Goal: Obtain resource: Download file/media

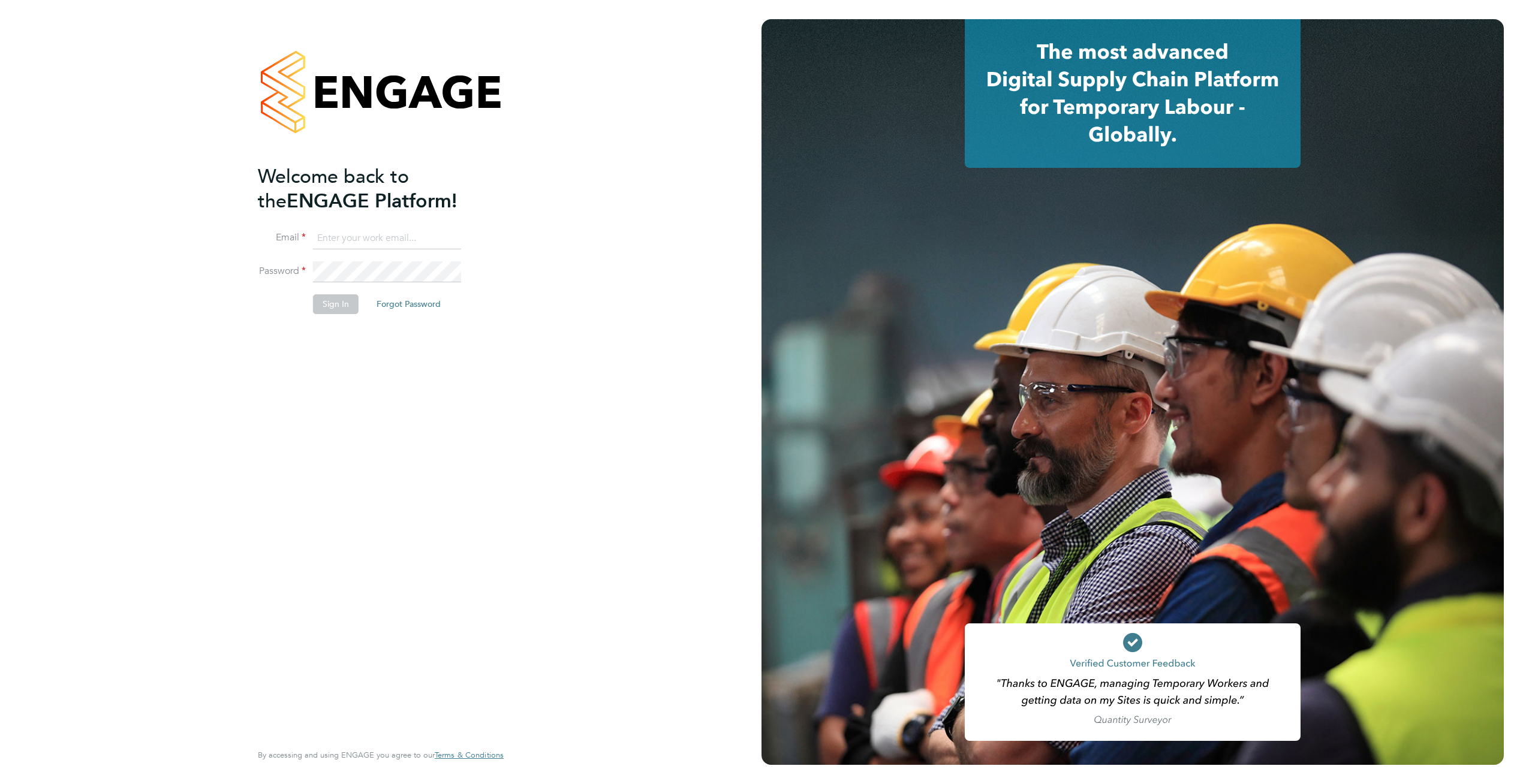
type input "supportuser4@engagetech.com"
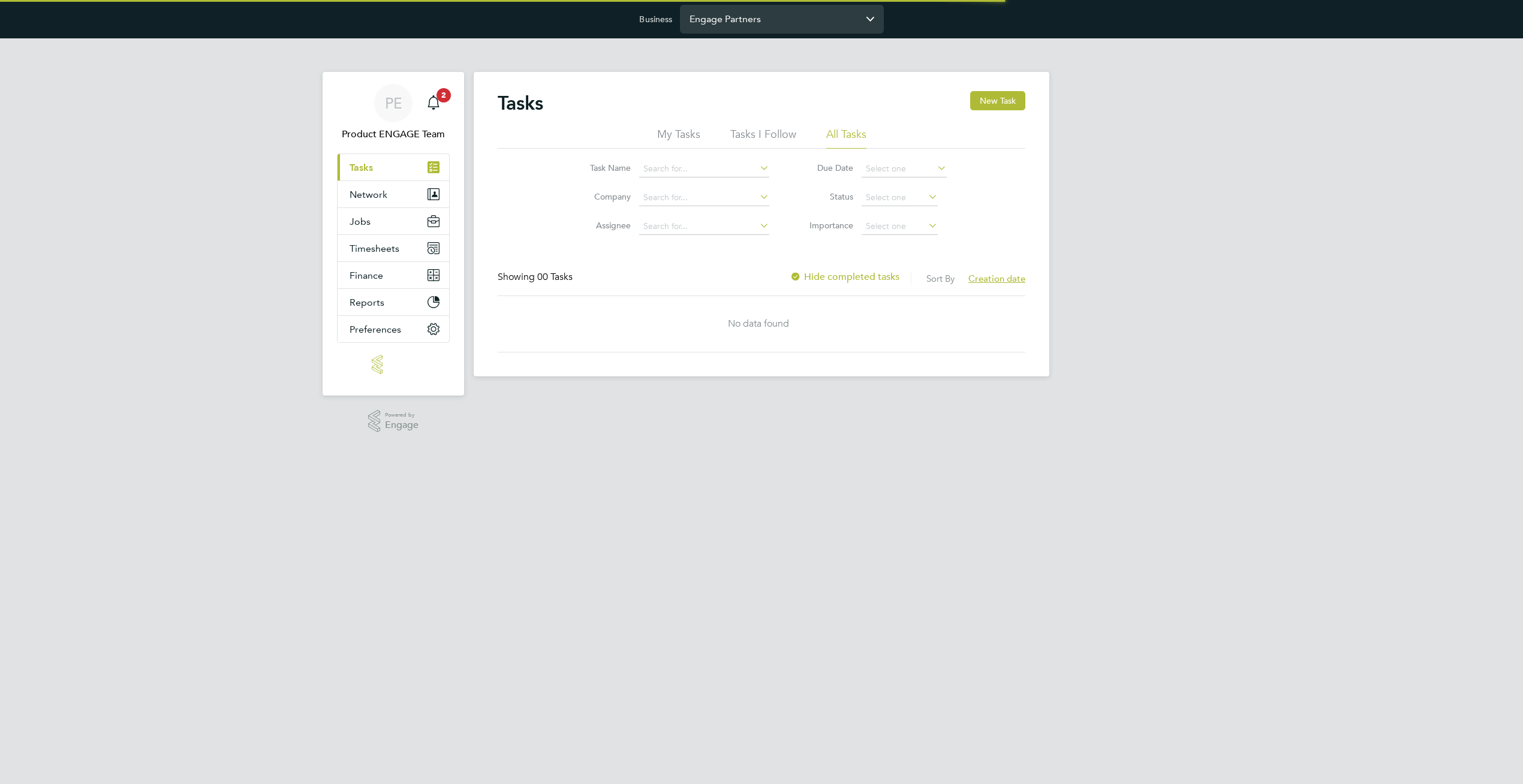
click at [790, 24] on input "Engage Partners" at bounding box center [782, 19] width 204 height 28
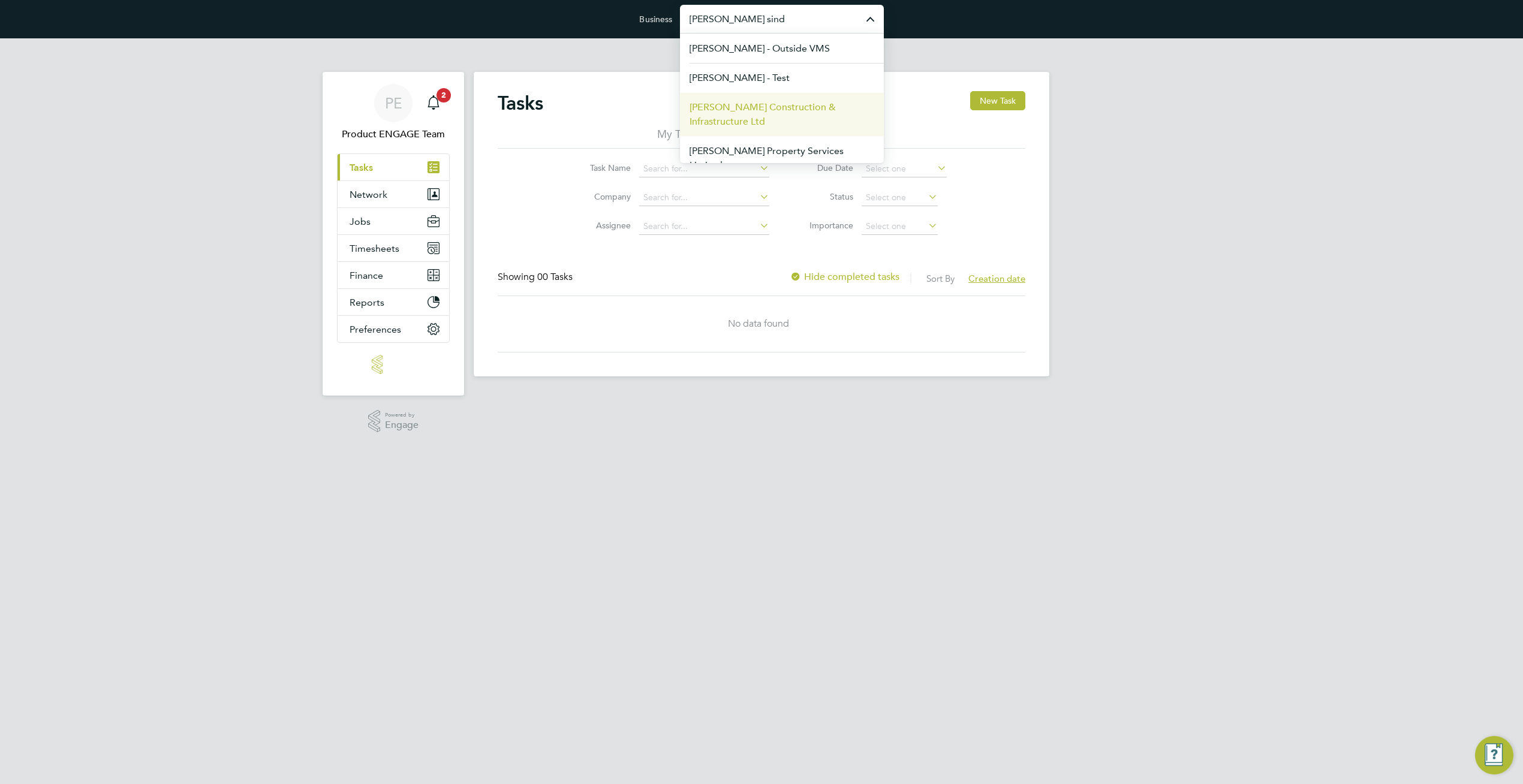
click at [791, 117] on span "[PERSON_NAME] Construction & Infrastructure Ltd" at bounding box center [782, 114] width 185 height 29
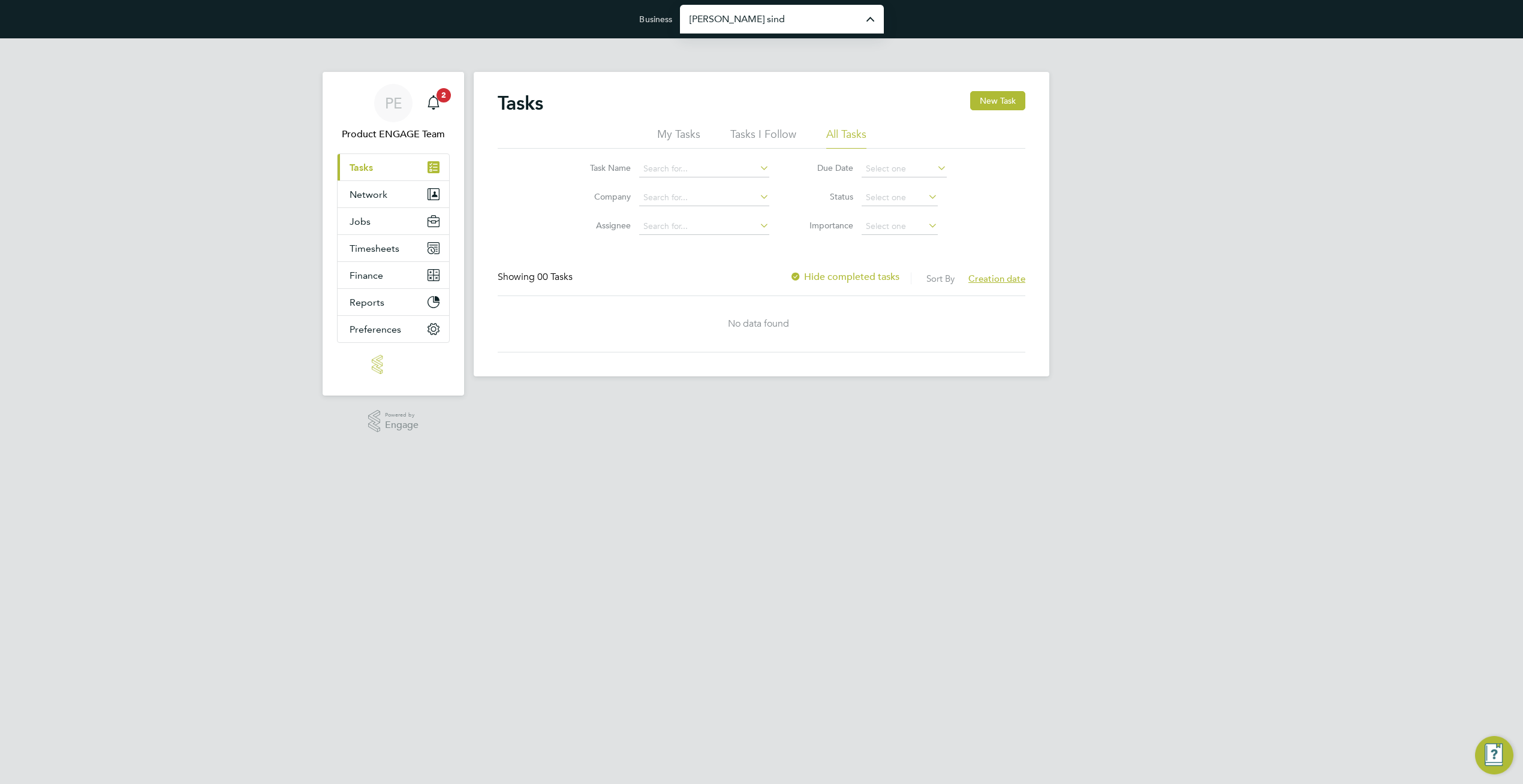
type input "[PERSON_NAME] Construction & Infrastructure Ltd"
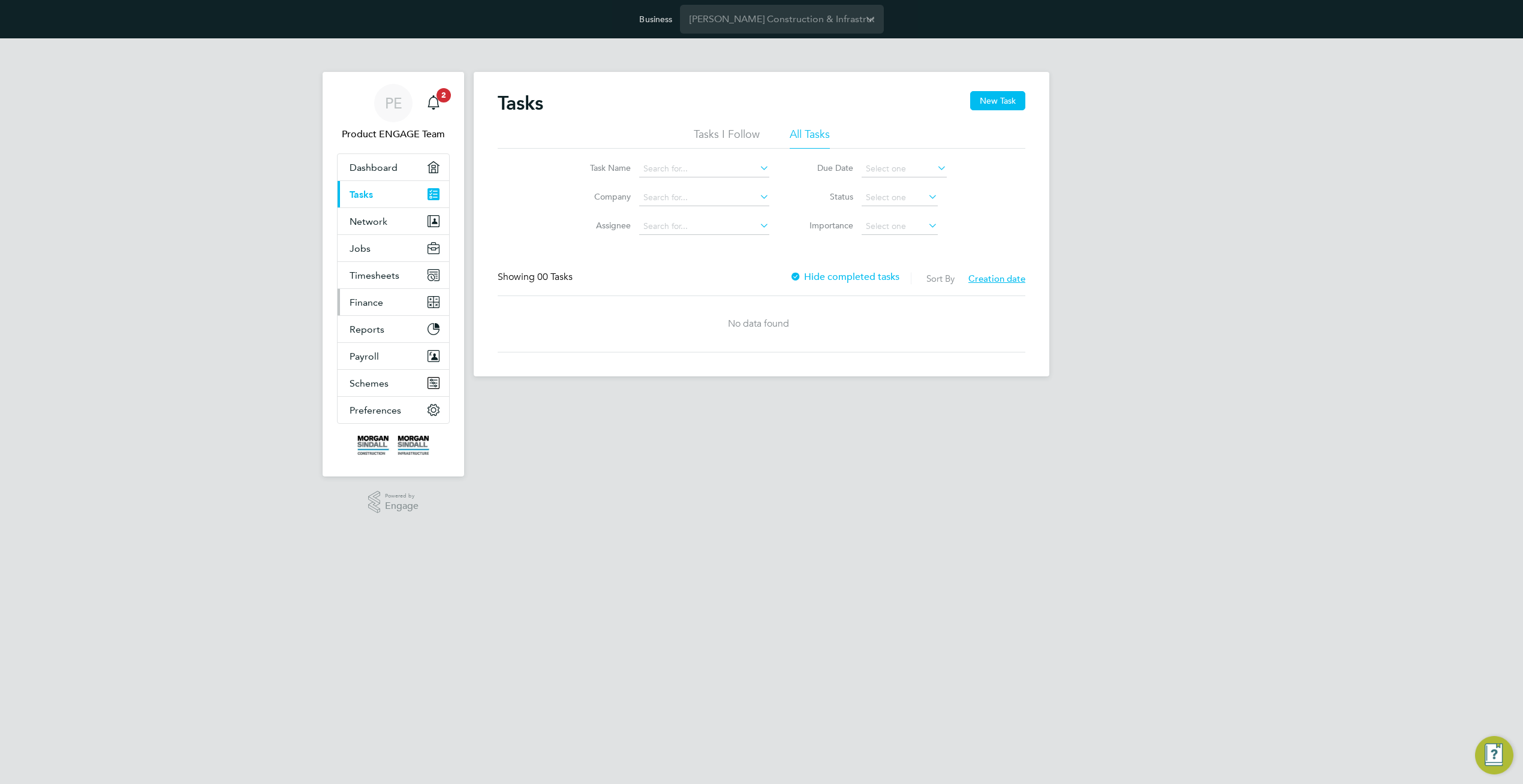
click at [383, 304] on button "Finance" at bounding box center [393, 302] width 111 height 26
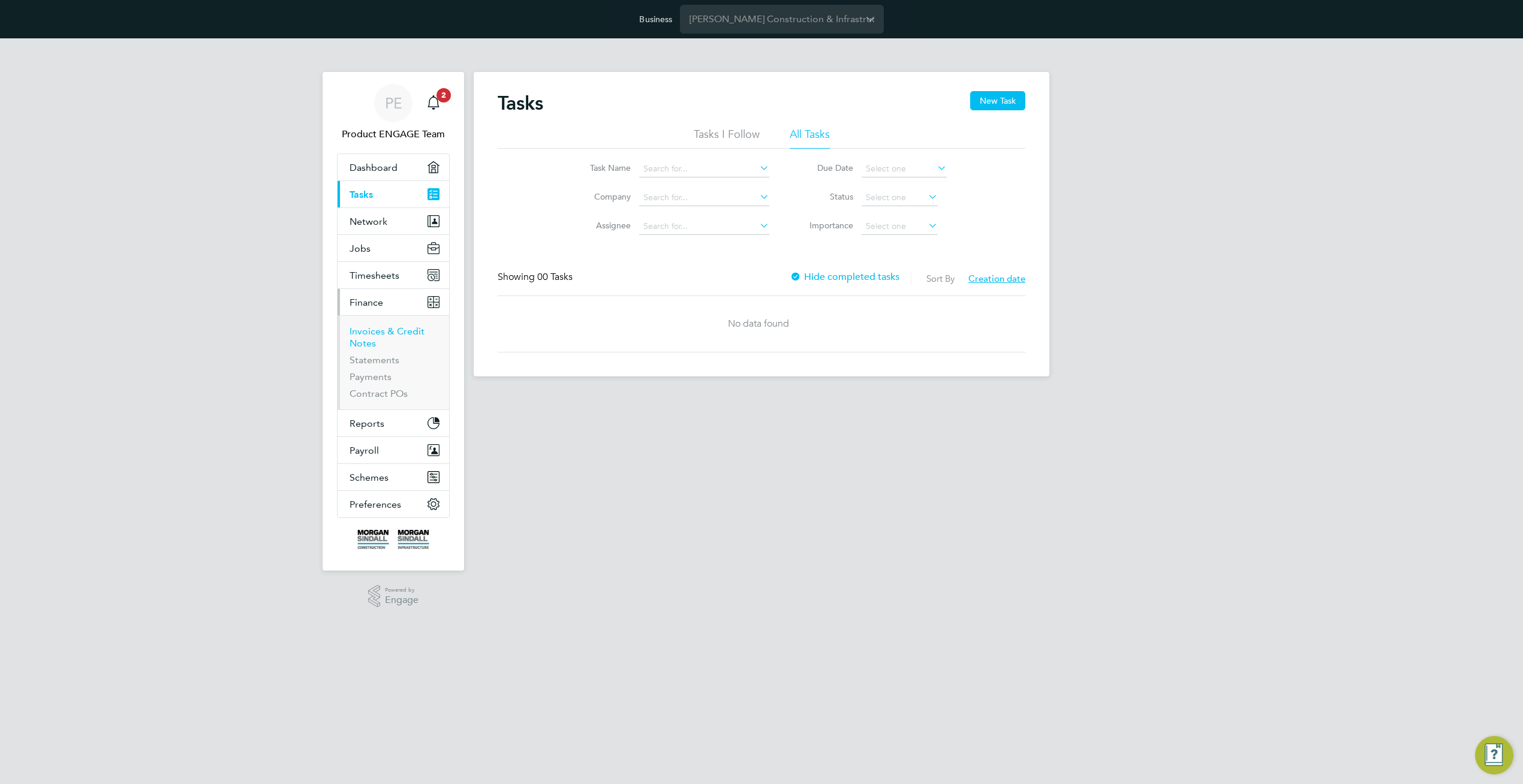
click at [360, 337] on link "Invoices & Credit Notes" at bounding box center [387, 337] width 75 height 23
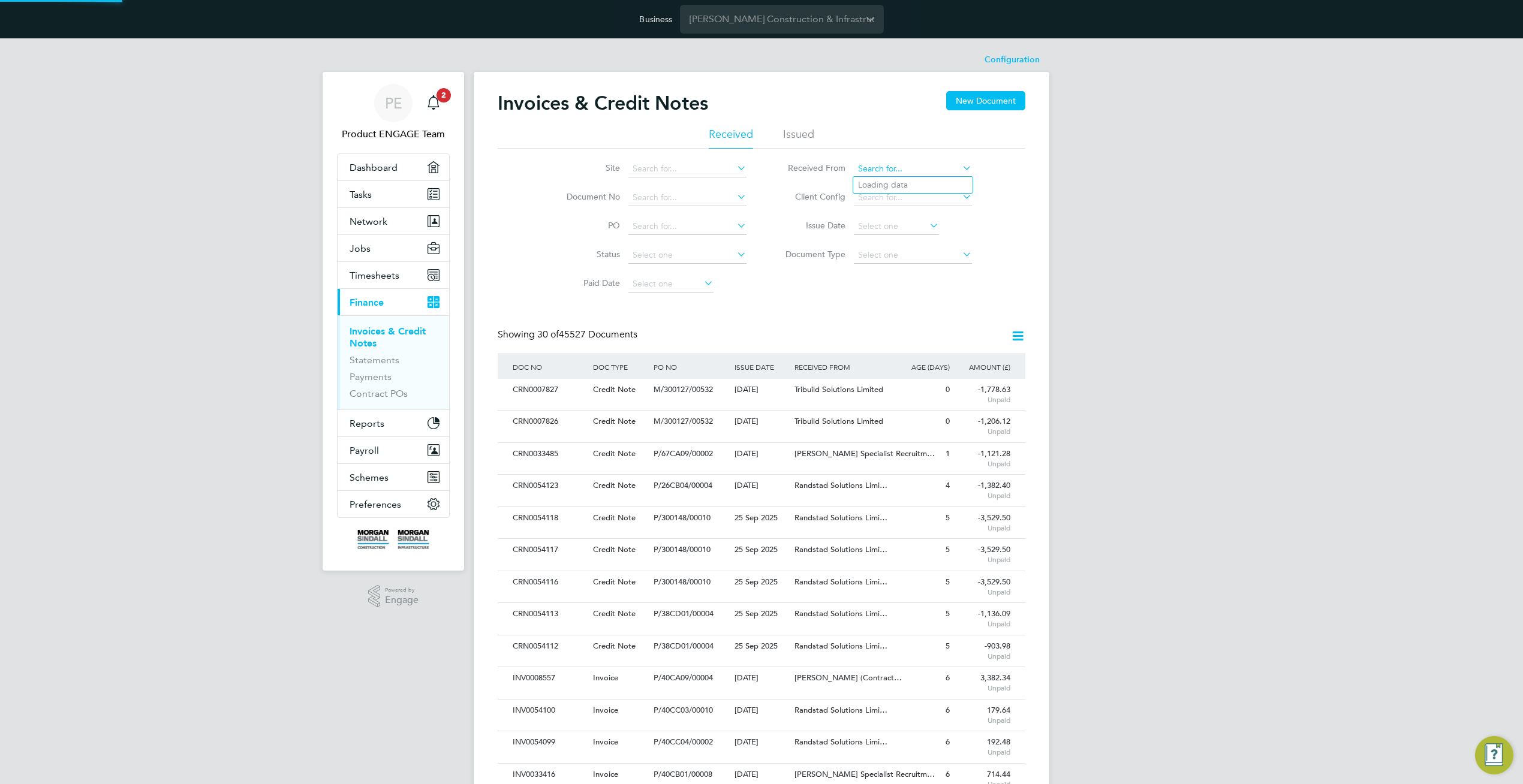
click at [928, 167] on input at bounding box center [913, 168] width 118 height 17
click at [660, 169] on input at bounding box center [687, 168] width 118 height 17
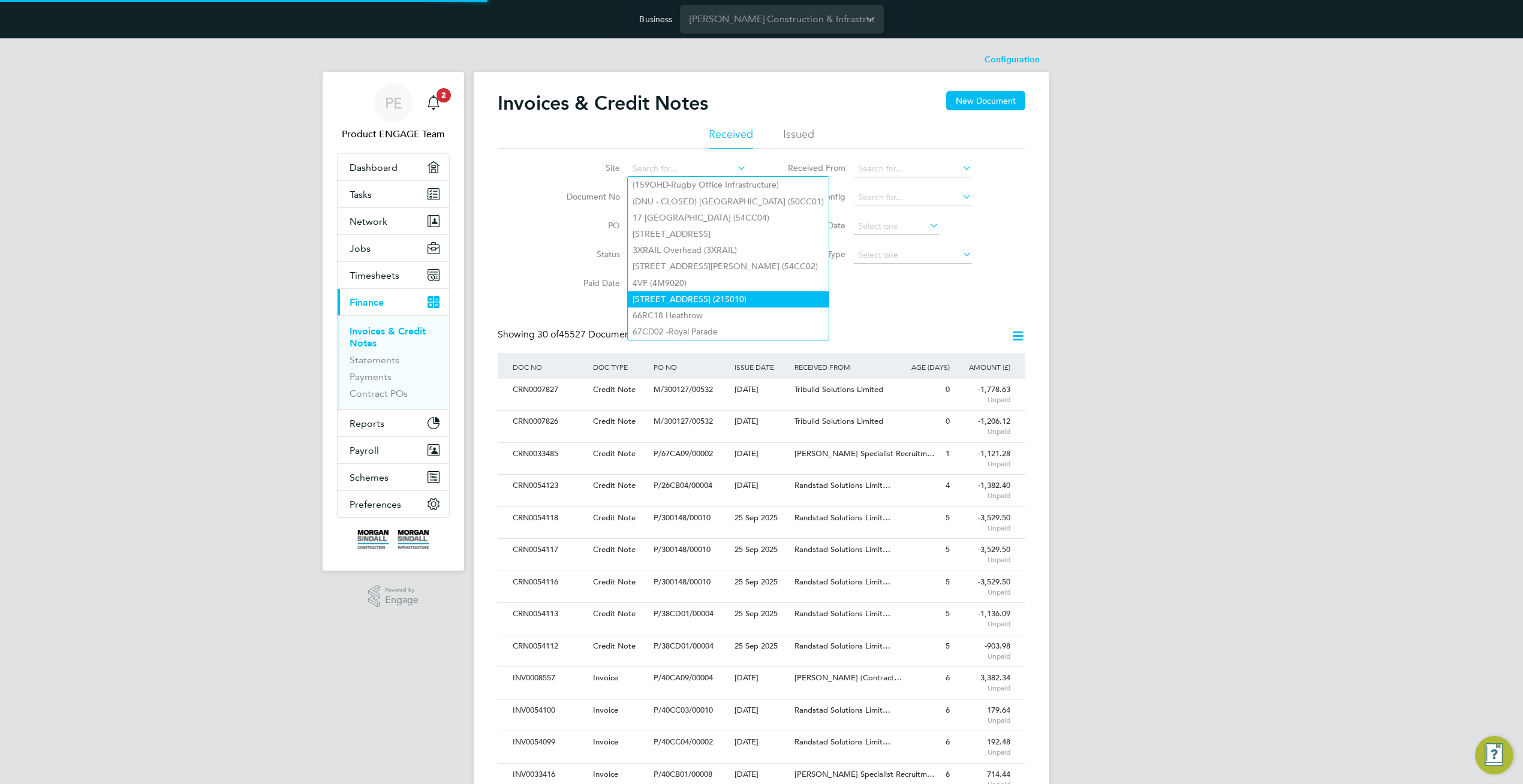
click at [672, 292] on li "[STREET_ADDRESS] (21S010)" at bounding box center [728, 299] width 201 height 16
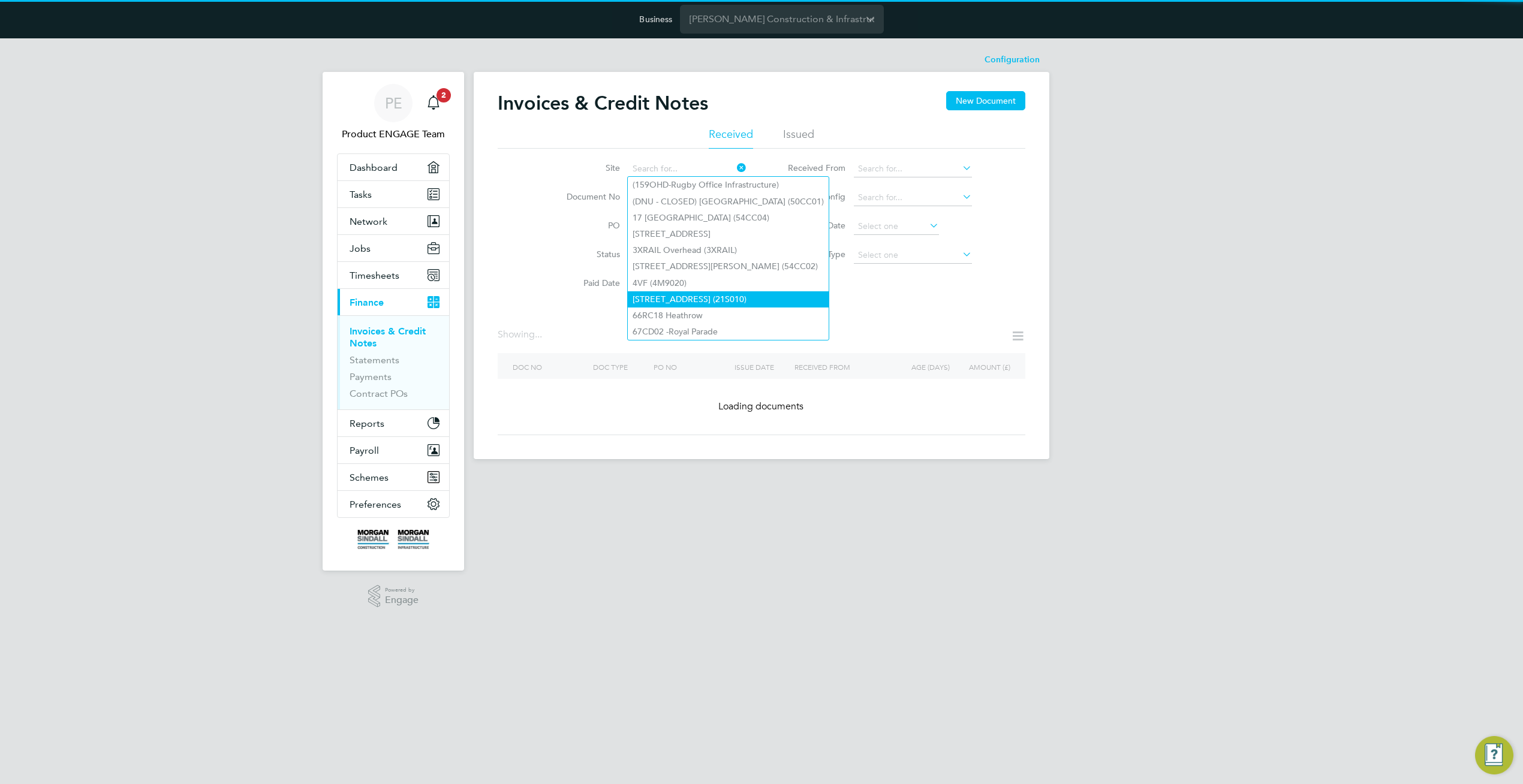
type input "[STREET_ADDRESS] (21S010)"
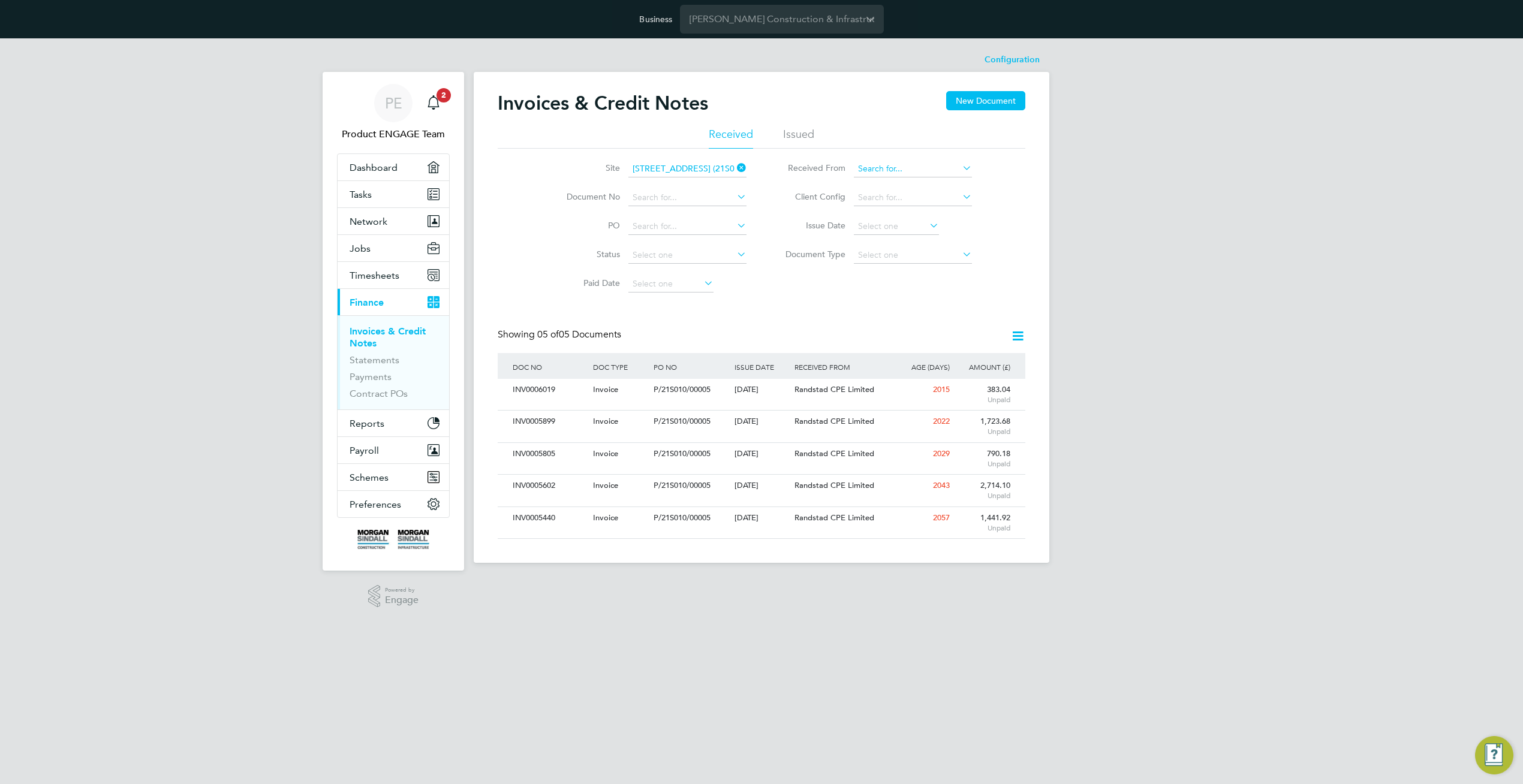
click at [894, 165] on input at bounding box center [913, 168] width 118 height 17
click at [892, 185] on li "Rand stad Solutions Limited" at bounding box center [913, 185] width 119 height 16
type input "Randstad Solutions Limited"
click at [941, 252] on input at bounding box center [913, 255] width 118 height 17
click at [921, 288] on li "Credit notes" at bounding box center [913, 286] width 119 height 15
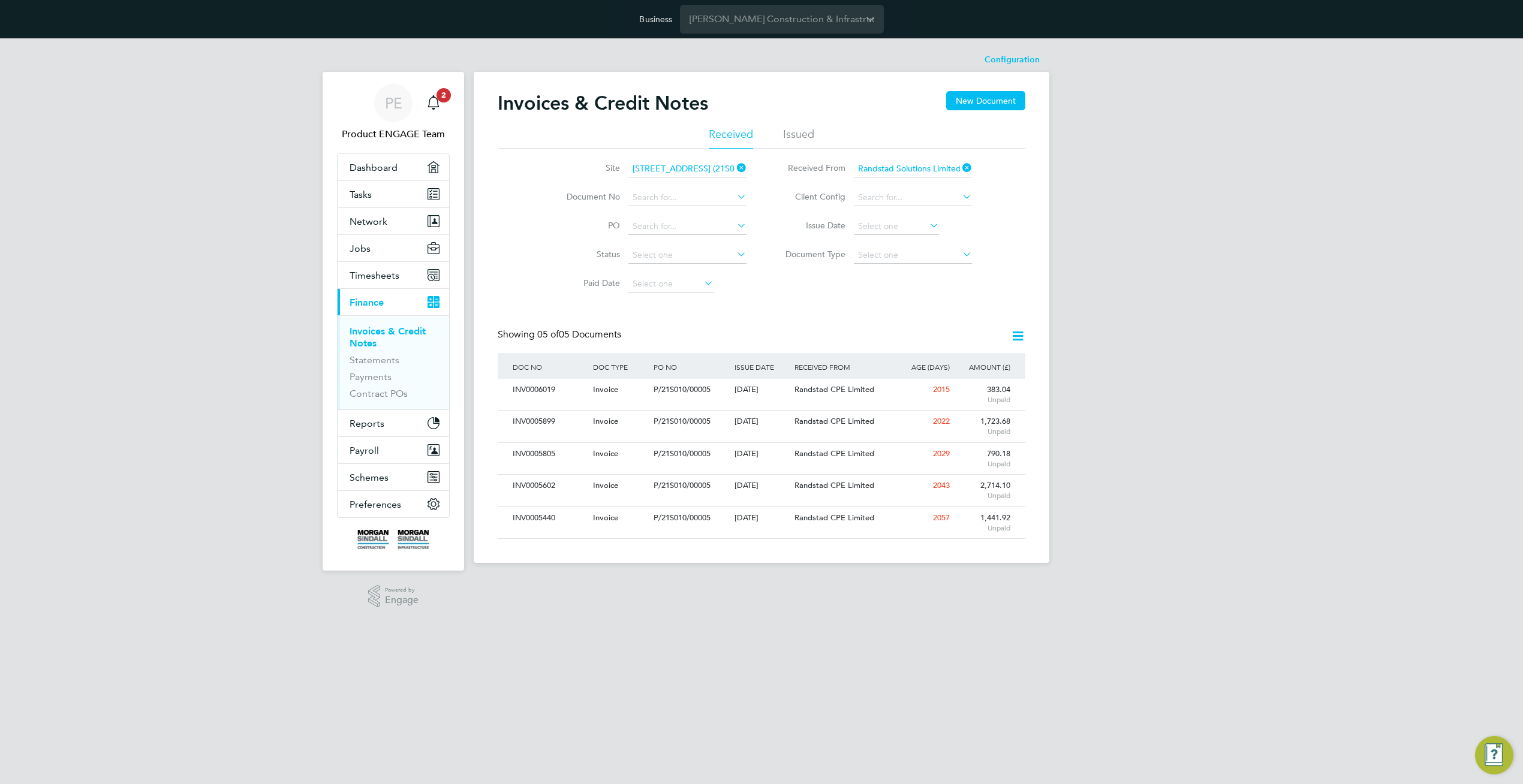
type input "Credit notes"
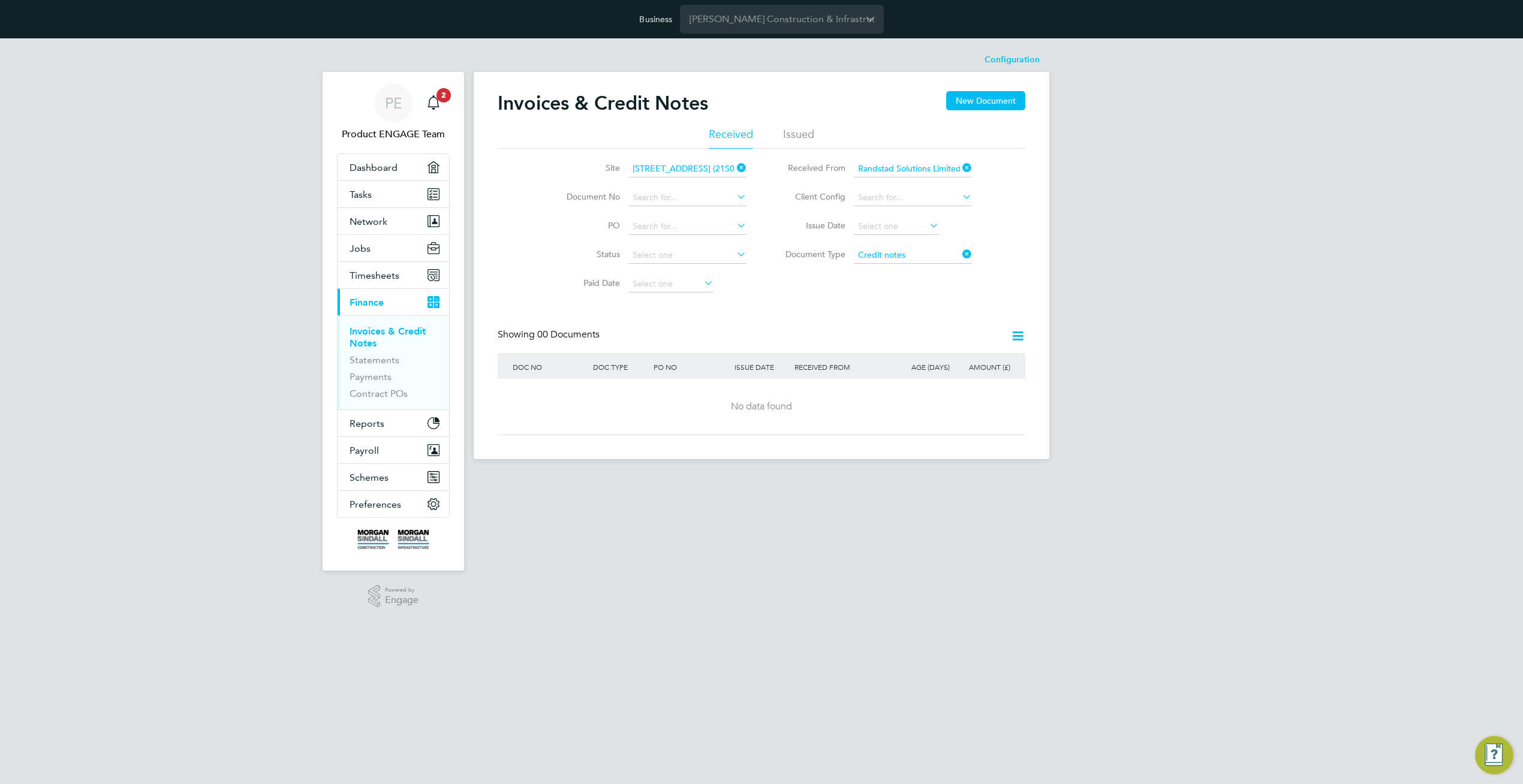
click at [1017, 337] on icon at bounding box center [1017, 336] width 15 height 15
click at [945, 381] on li "Download credit notes" at bounding box center [951, 381] width 145 height 17
